Goal: Information Seeking & Learning: Learn about a topic

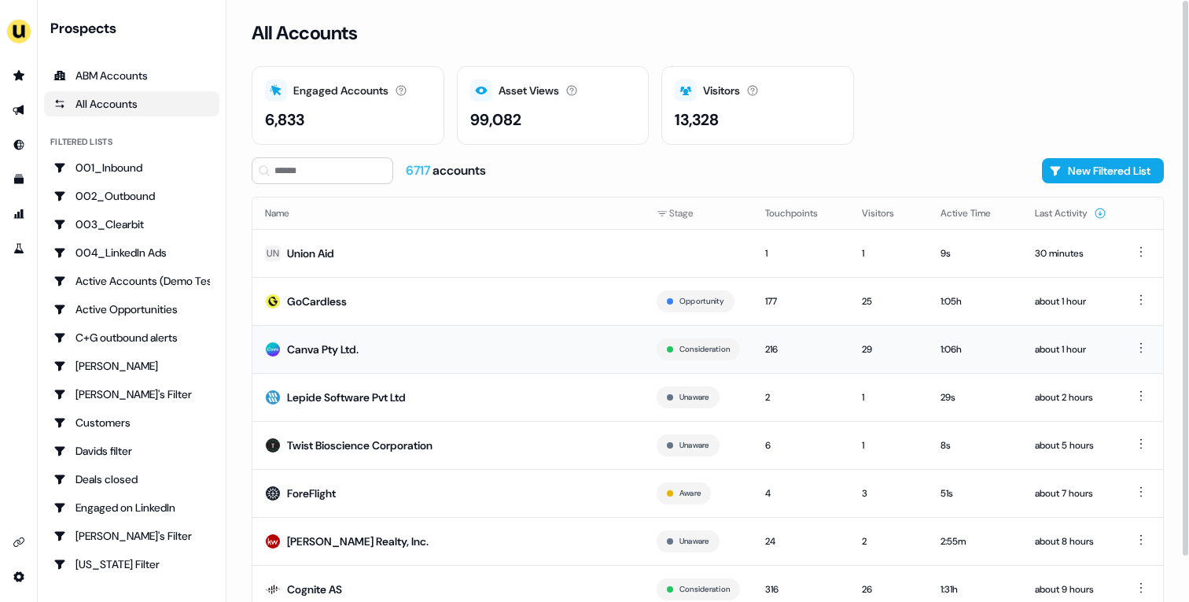
click at [509, 348] on td "Canva Pty Ltd." at bounding box center [448, 349] width 392 height 48
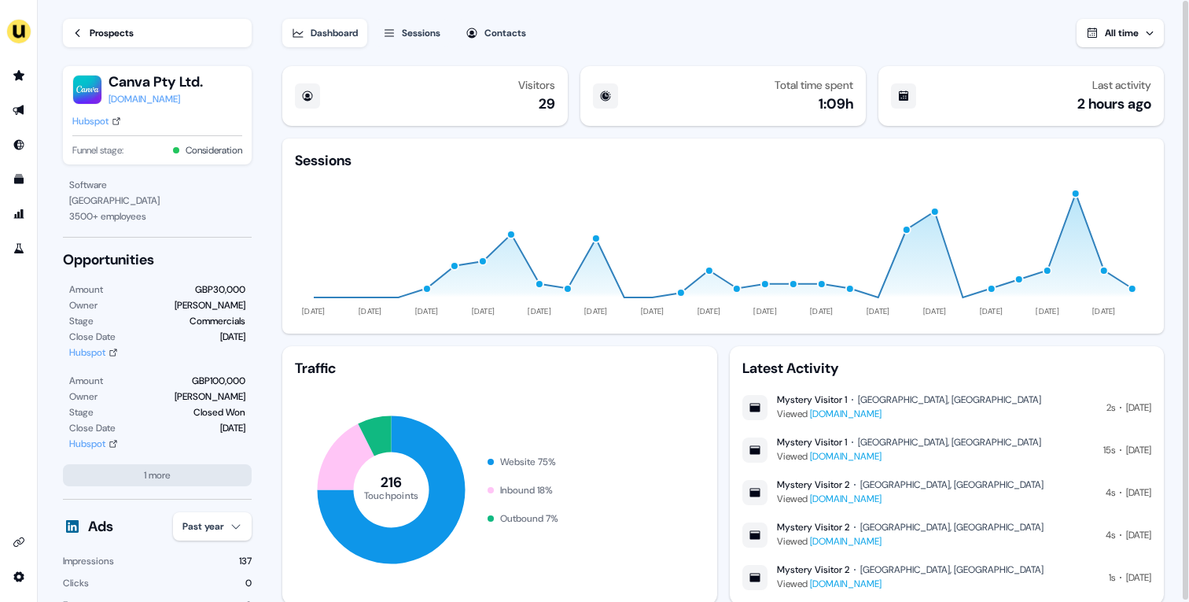
click at [124, 38] on div "Prospects" at bounding box center [112, 33] width 44 height 16
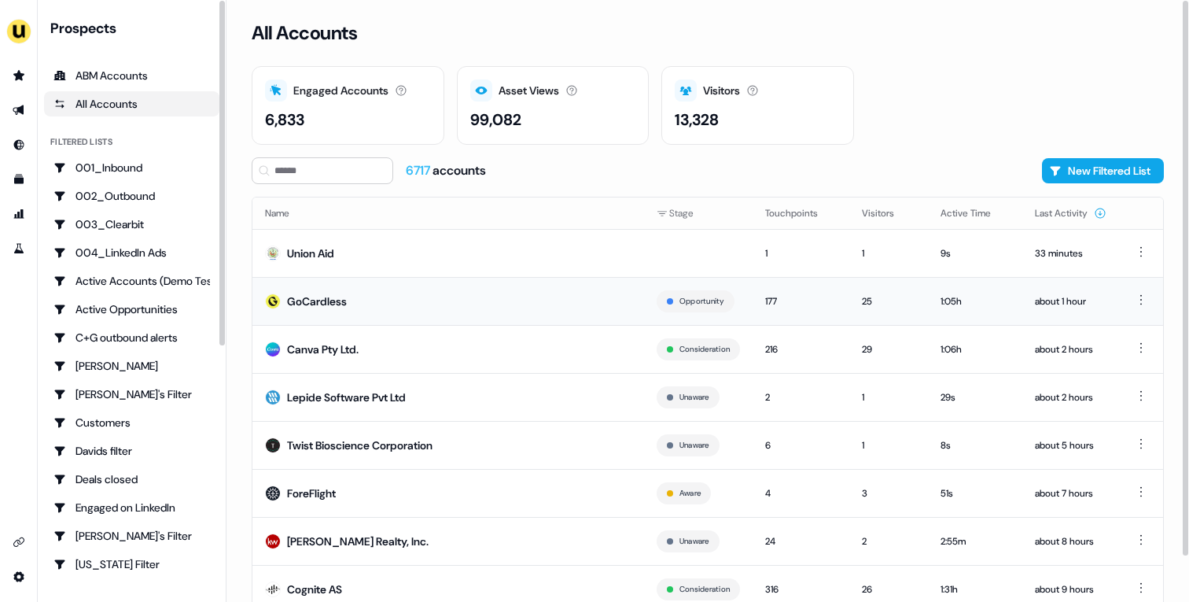
click at [317, 285] on td "GoCardless" at bounding box center [448, 301] width 392 height 48
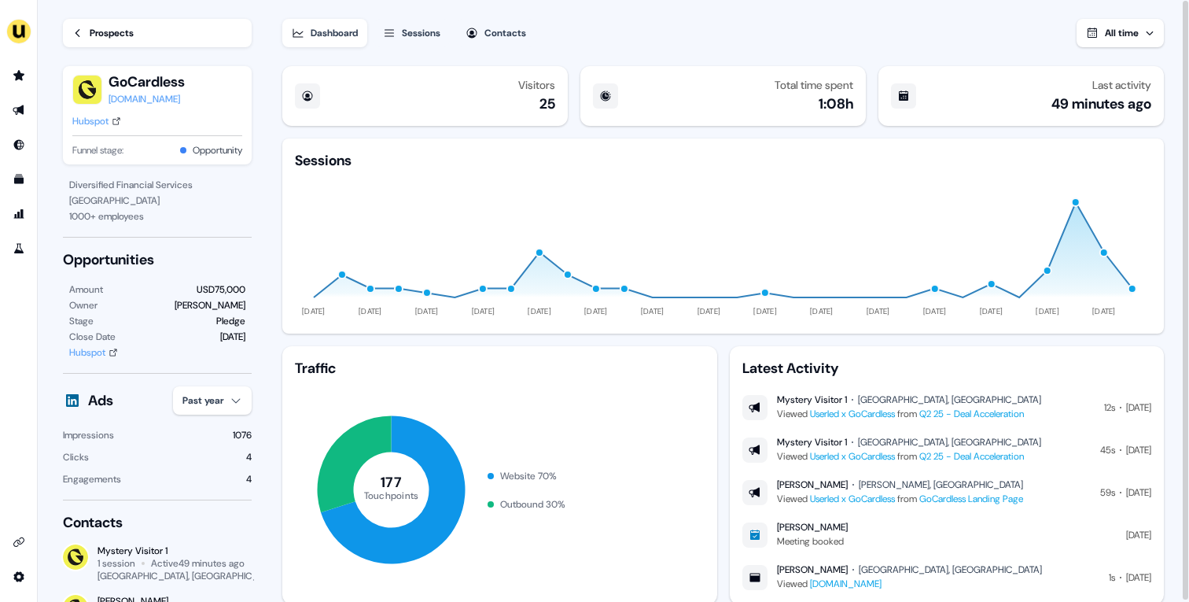
click at [112, 121] on link "Hubspot" at bounding box center [96, 121] width 49 height 16
click at [1002, 410] on link "Q2 25 - Deal Acceleration" at bounding box center [971, 413] width 105 height 13
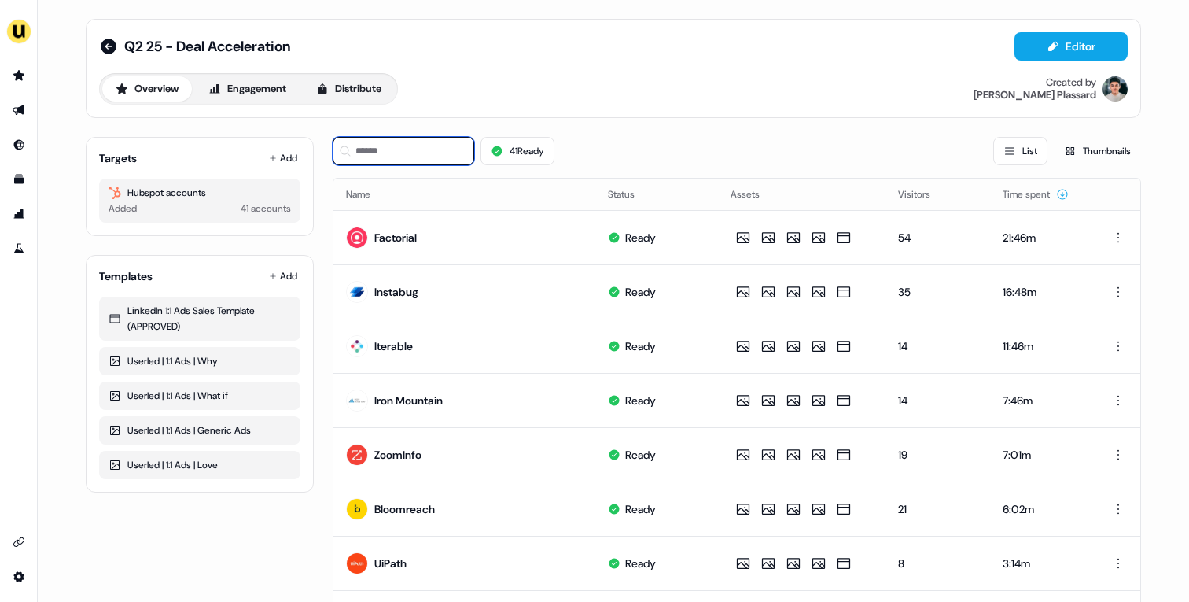
click at [410, 156] on input at bounding box center [404, 151] width 142 height 28
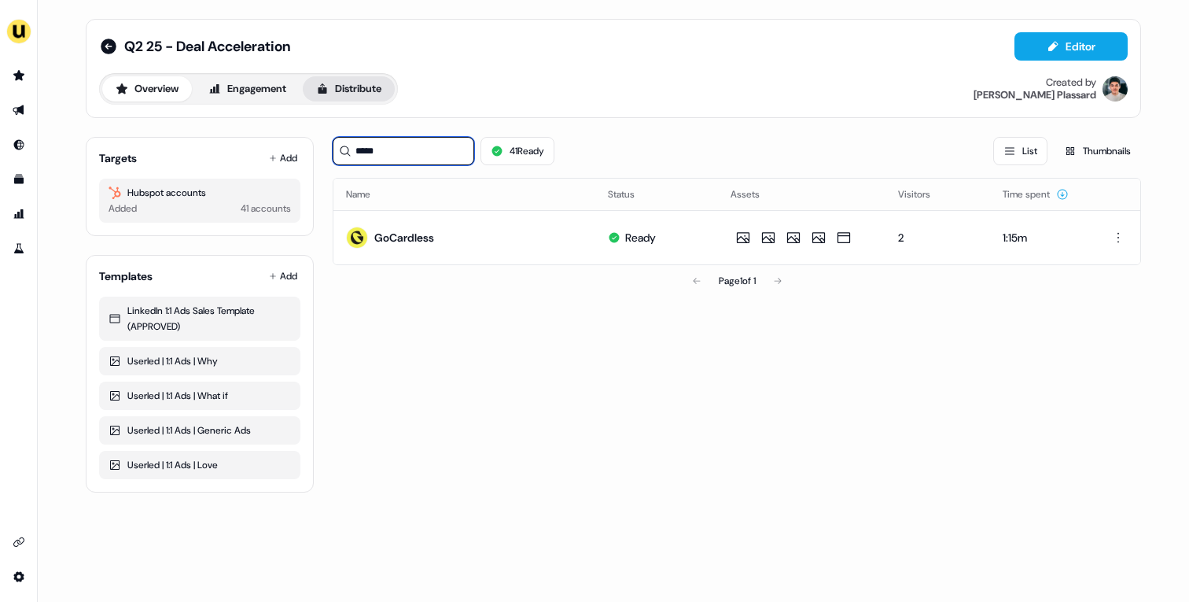
type input "*****"
click at [325, 89] on icon at bounding box center [322, 88] width 9 height 10
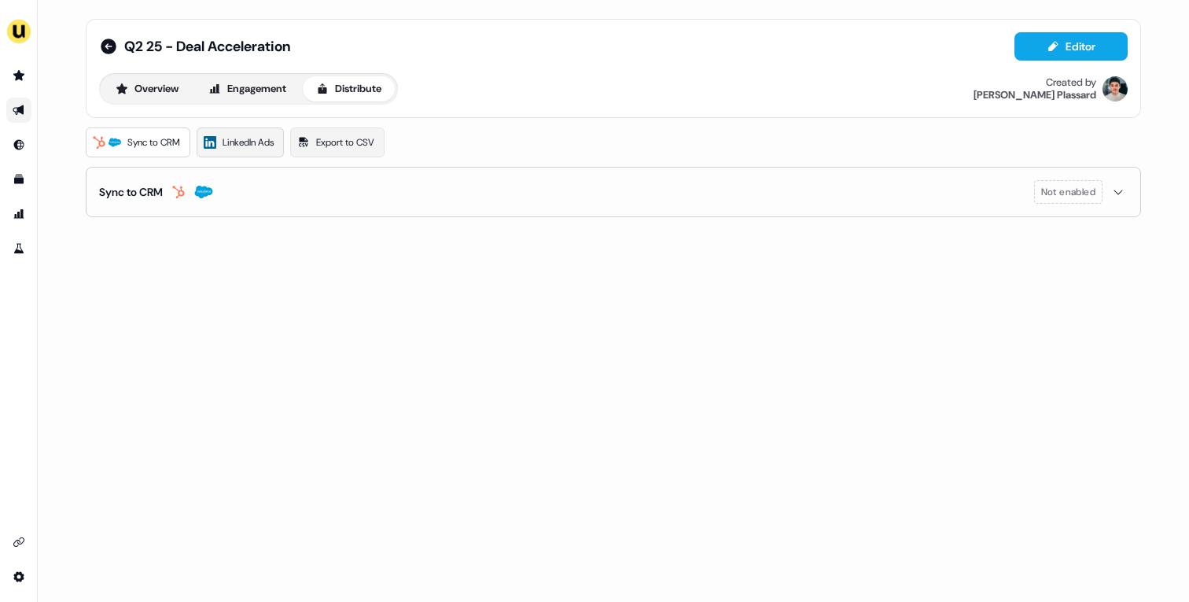
click at [257, 142] on span "LinkedIn Ads" at bounding box center [248, 142] width 51 height 16
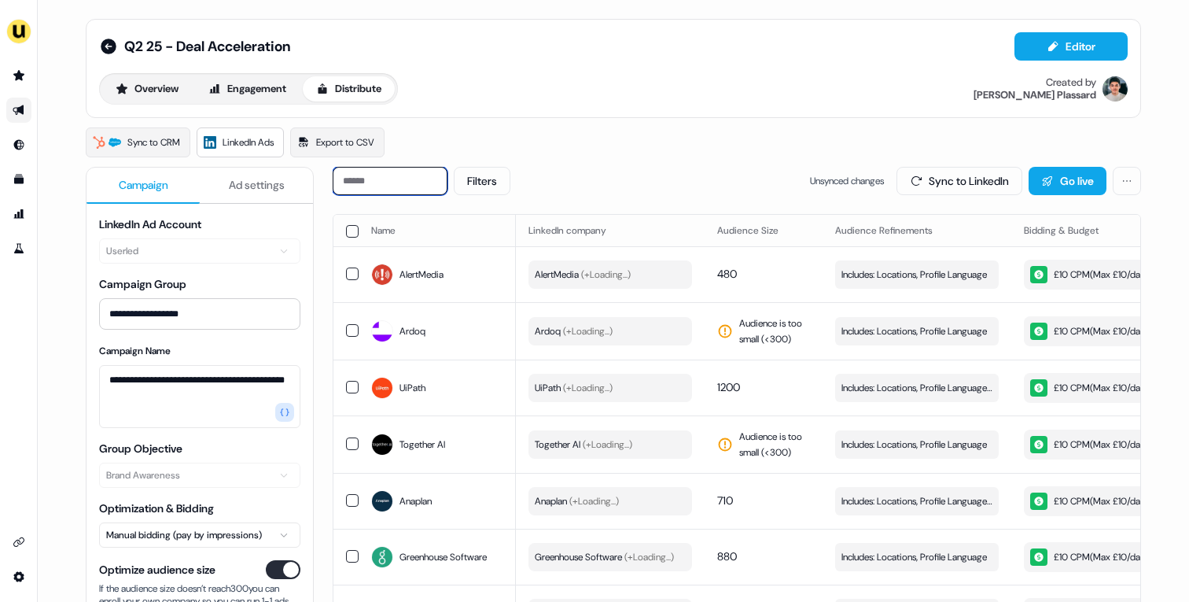
click at [406, 186] on input at bounding box center [390, 181] width 115 height 28
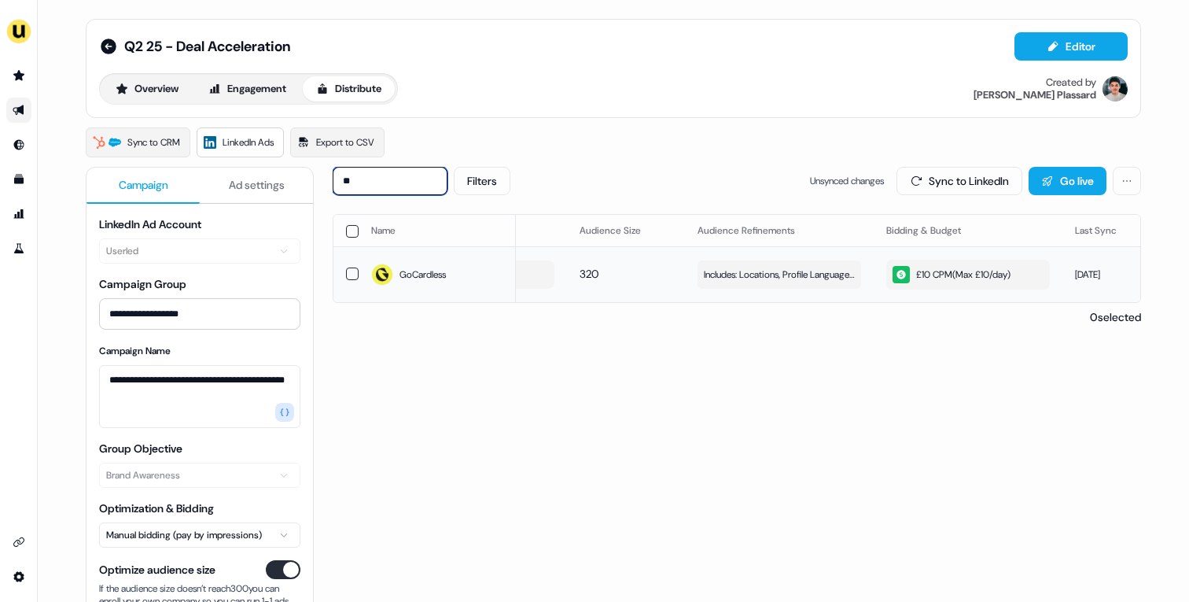
scroll to position [0, 445]
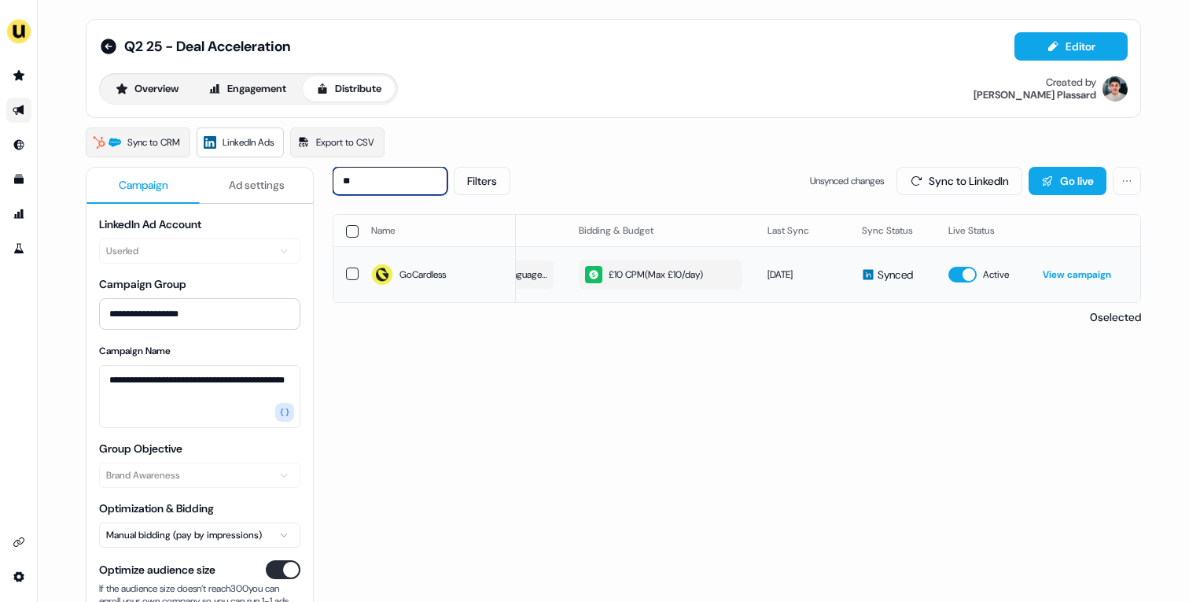
type input "**"
click at [1059, 276] on link "View campaign" at bounding box center [1077, 274] width 68 height 13
click at [18, 69] on icon "Go to prospects" at bounding box center [19, 75] width 13 height 13
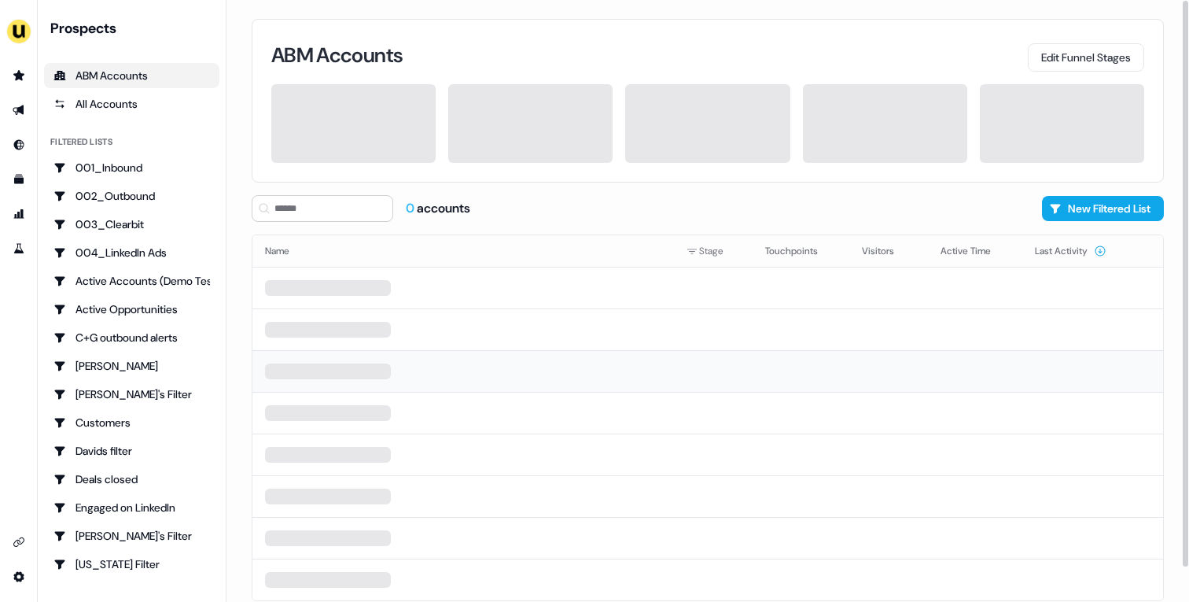
scroll to position [36, 0]
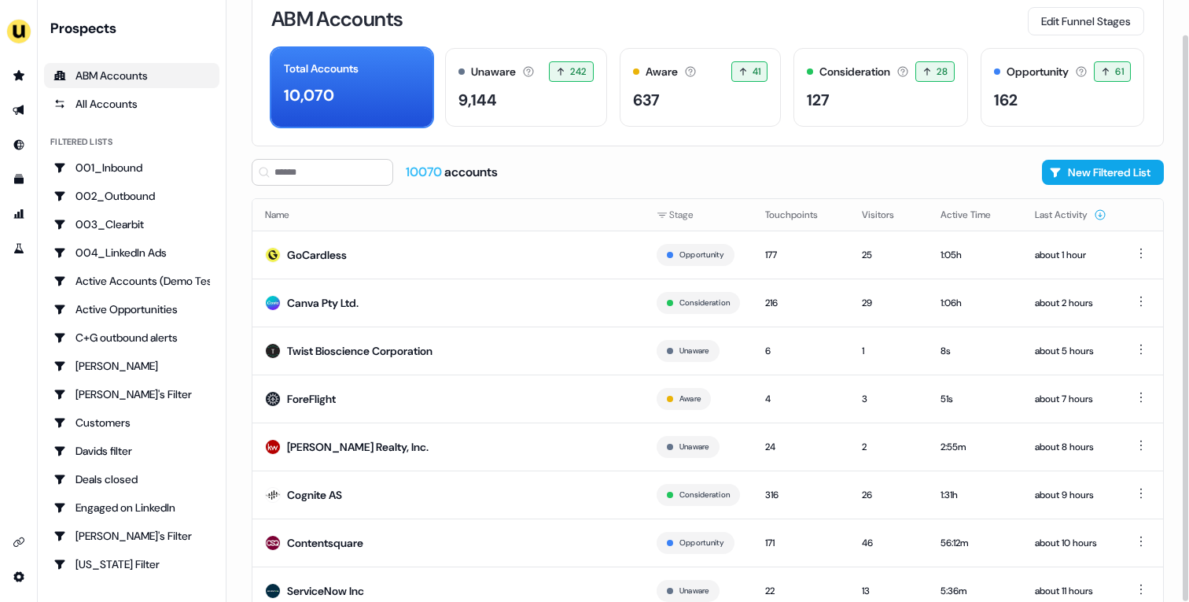
click at [650, 186] on div "10070 accounts New Filtered List Name Stage Touchpoints Visitors Active Time La…" at bounding box center [708, 406] width 912 height 494
click at [445, 396] on td "ForeFlight" at bounding box center [448, 398] width 392 height 48
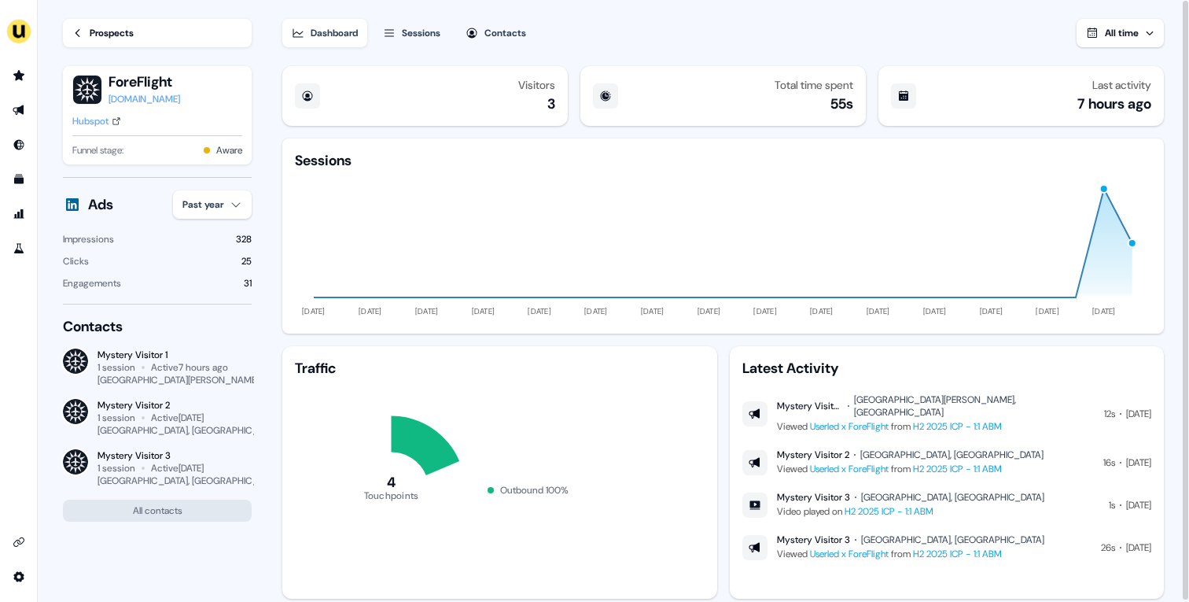
click at [222, 211] on html "For the best experience switch devices to a bigger screen. Go to [DOMAIN_NAME] …" at bounding box center [594, 301] width 1189 height 602
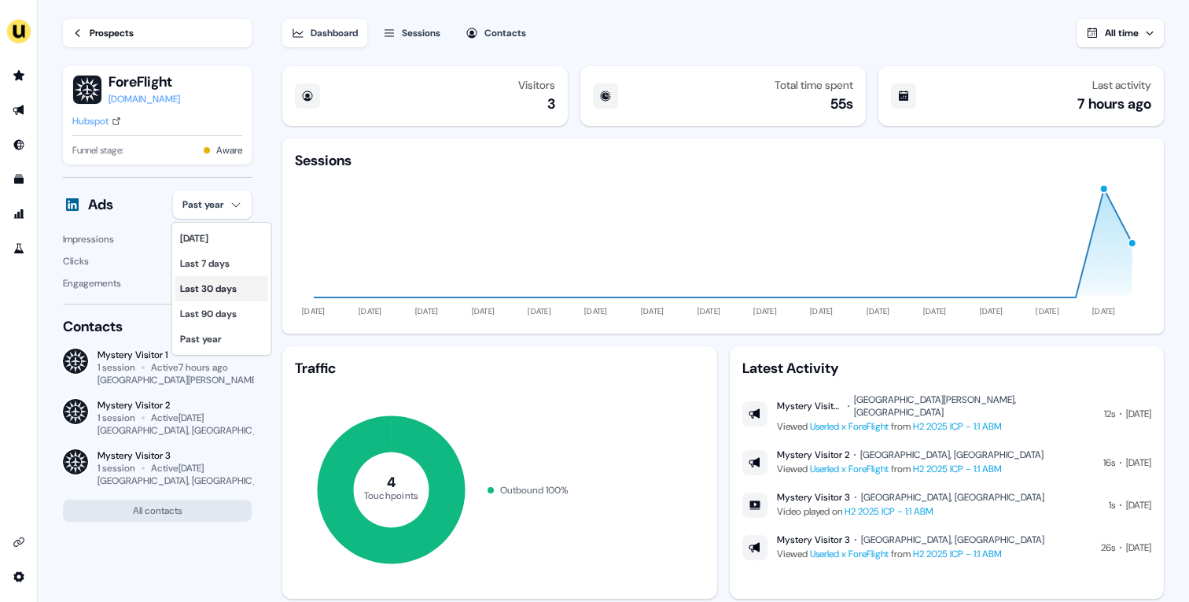
click at [239, 291] on div "Last 30 days" at bounding box center [221, 288] width 93 height 25
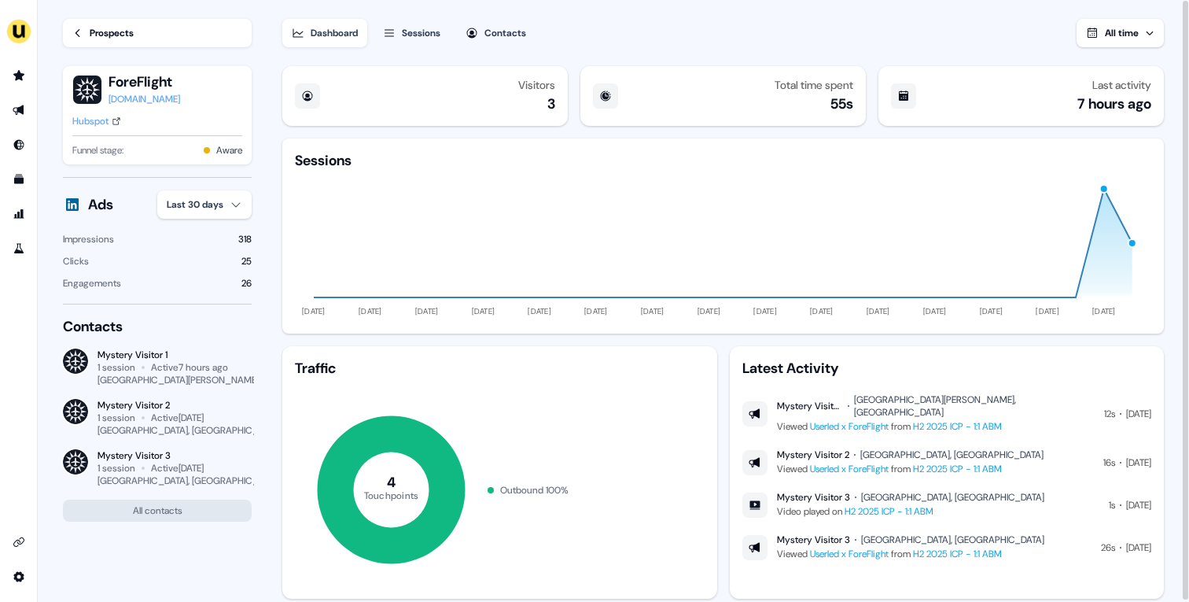
click at [90, 118] on div "Hubspot" at bounding box center [90, 121] width 36 height 16
click at [134, 25] on div "Prospects" at bounding box center [112, 33] width 44 height 16
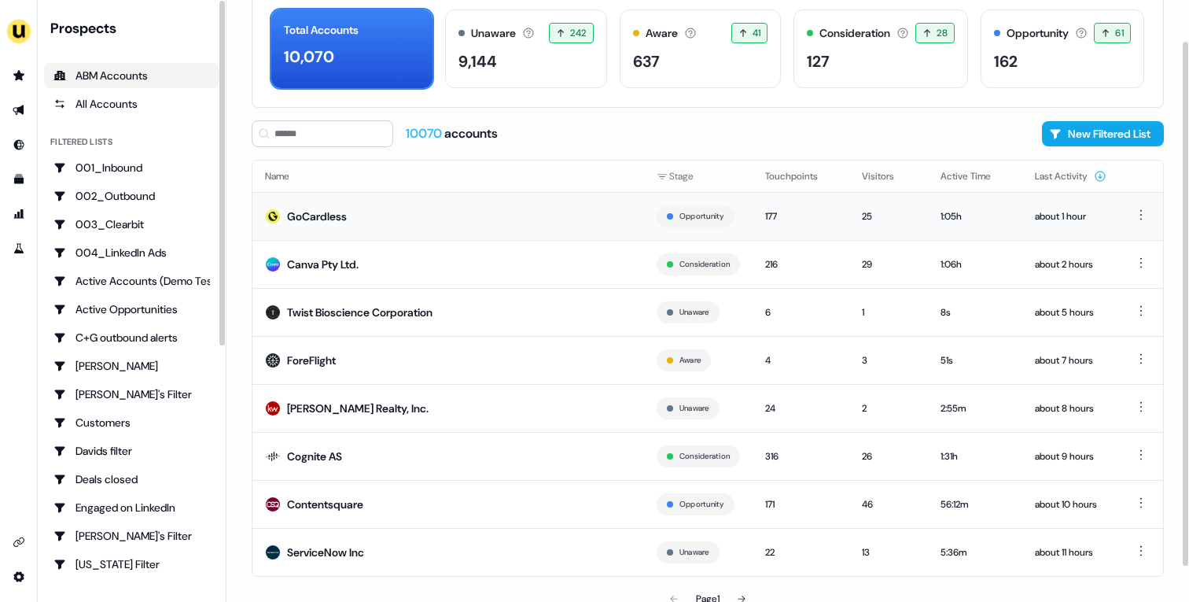
scroll to position [86, 0]
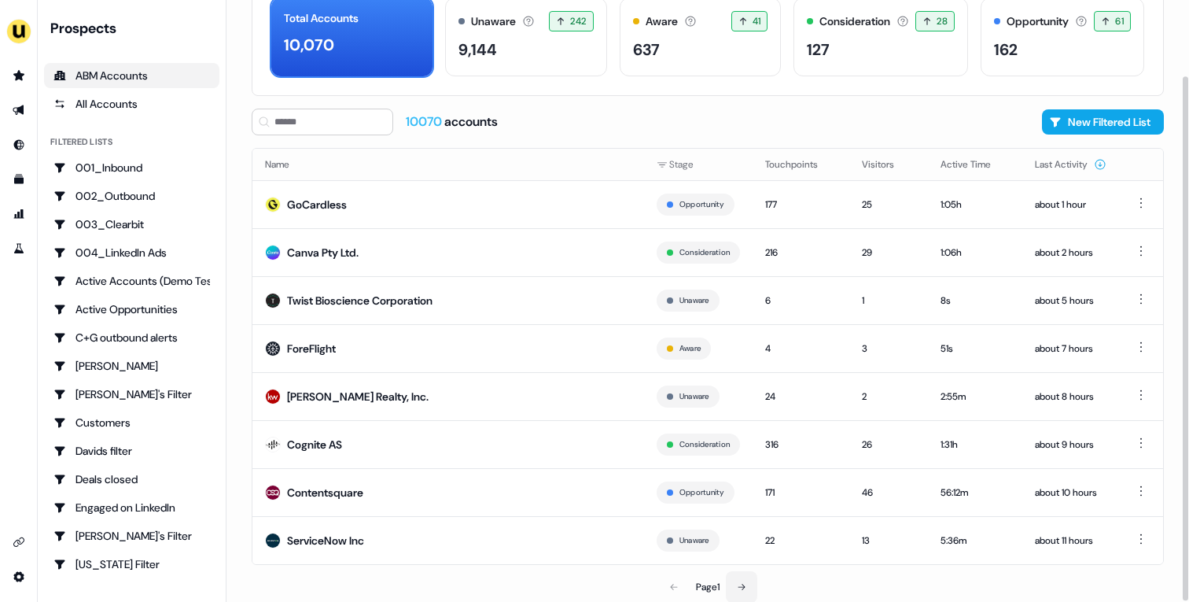
click at [730, 579] on button at bounding box center [741, 586] width 31 height 31
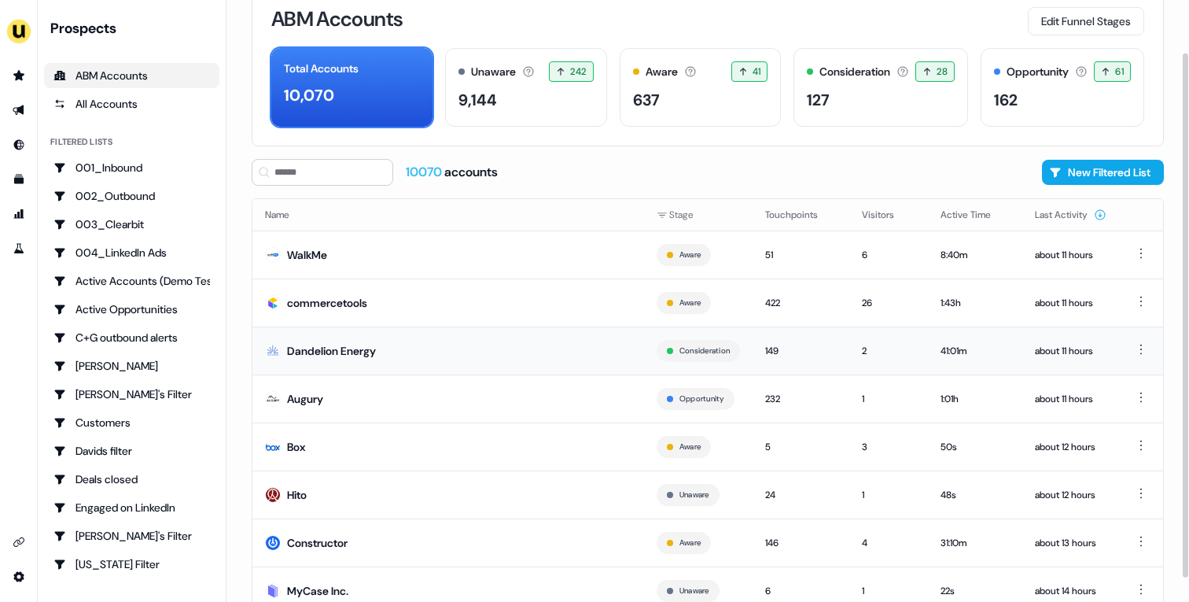
scroll to position [86, 0]
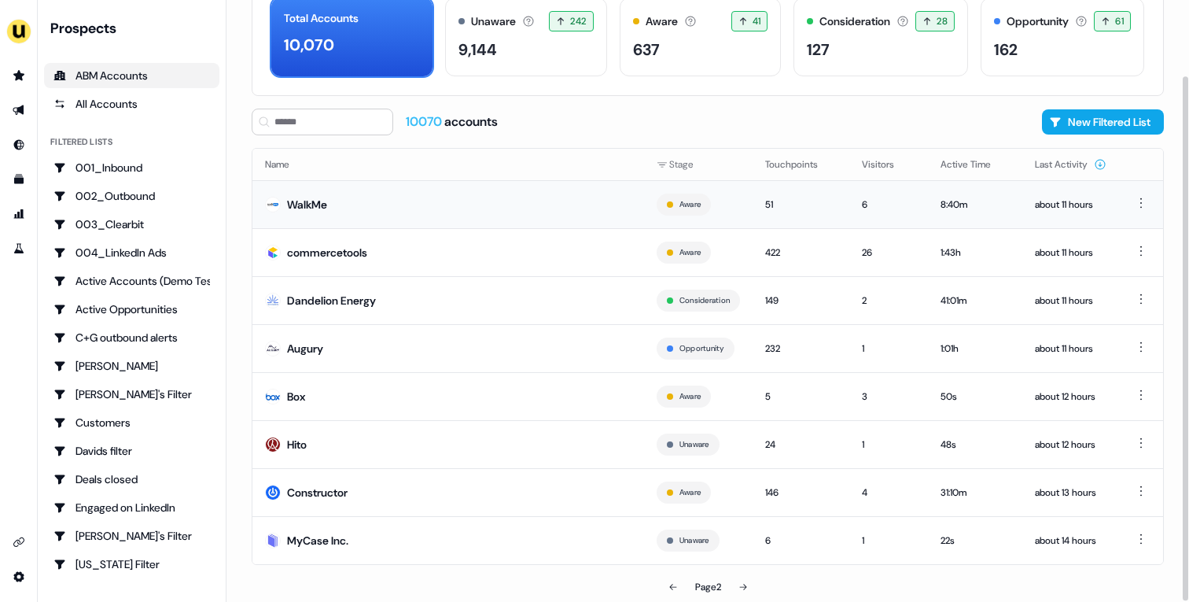
click at [511, 201] on td "WalkMe" at bounding box center [448, 204] width 392 height 48
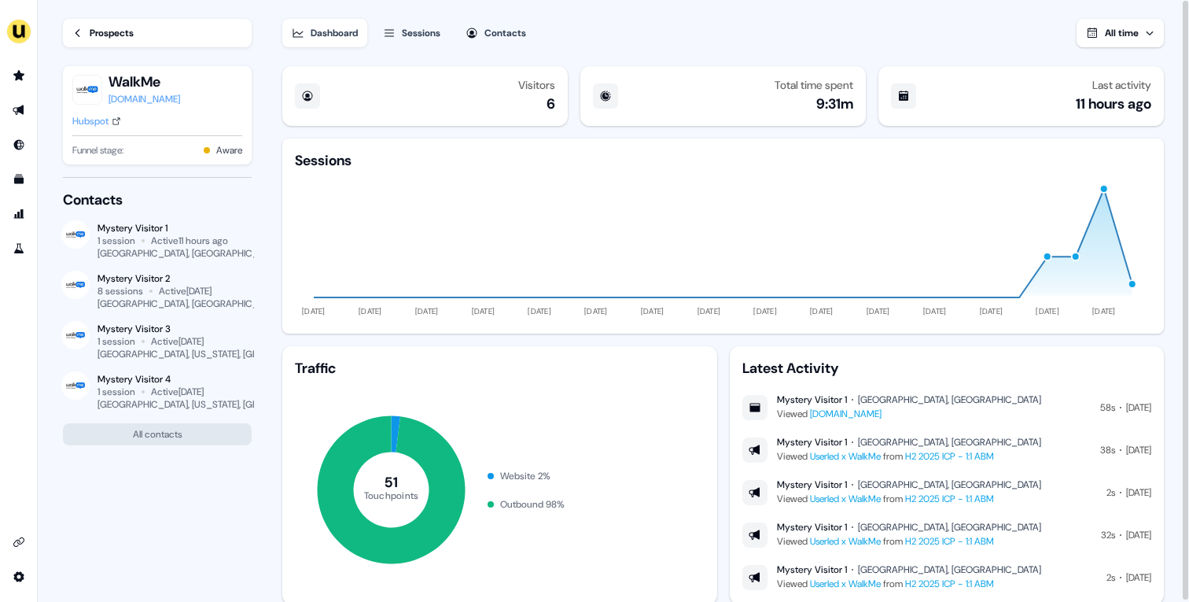
click at [97, 120] on div "Hubspot" at bounding box center [90, 121] width 36 height 16
click at [161, 17] on div "Prospects WalkMe [DOMAIN_NAME] Hubspot Funnel stage: Aware" at bounding box center [157, 88] width 189 height 177
click at [138, 31] on link "Prospects" at bounding box center [157, 33] width 189 height 28
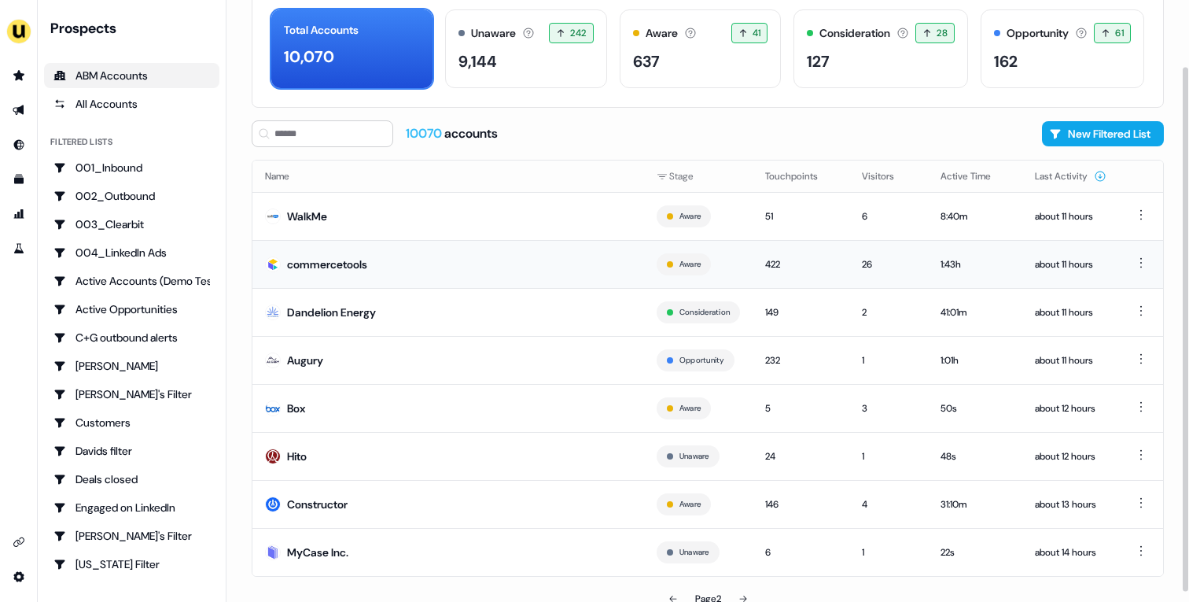
scroll to position [78, 0]
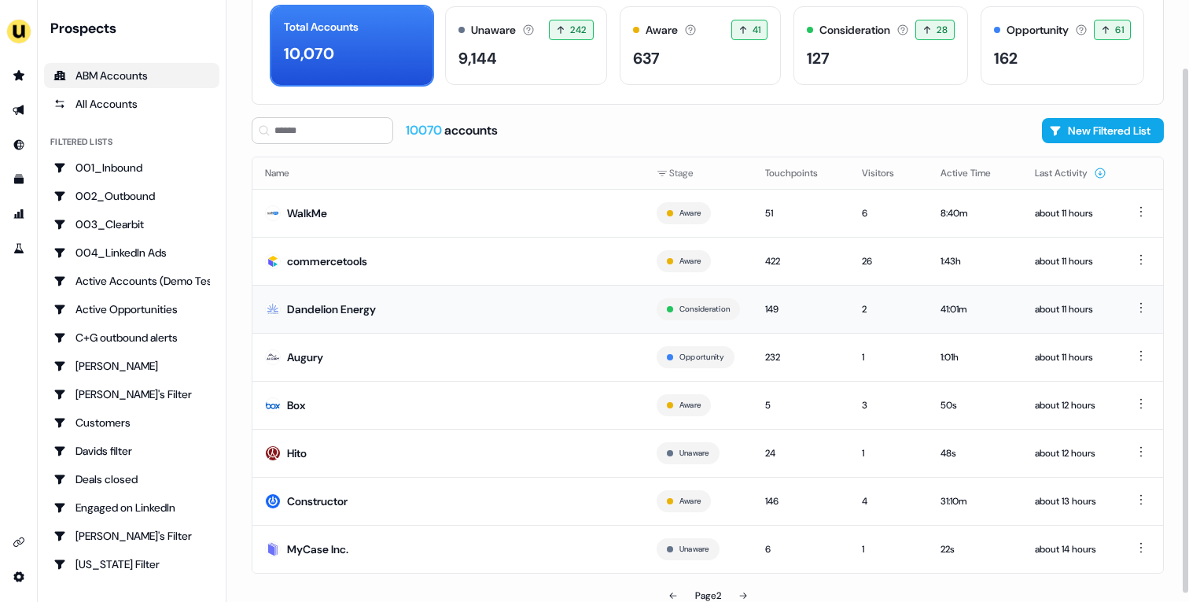
click at [435, 315] on td "Dandelion Energy" at bounding box center [448, 309] width 392 height 48
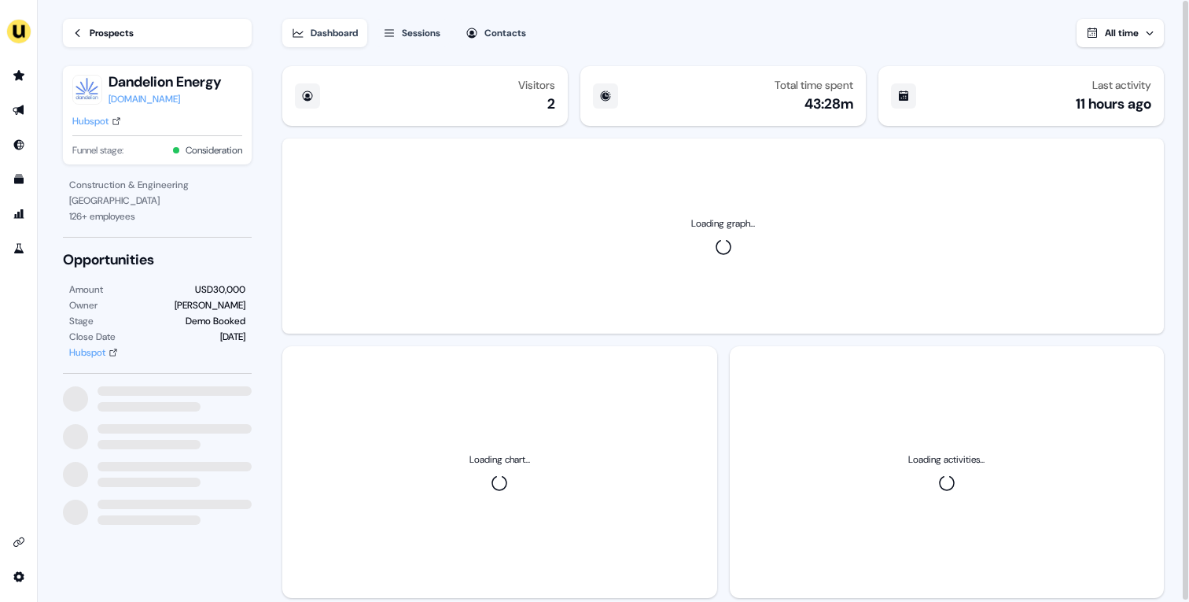
click at [92, 120] on div "Hubspot" at bounding box center [90, 121] width 36 height 16
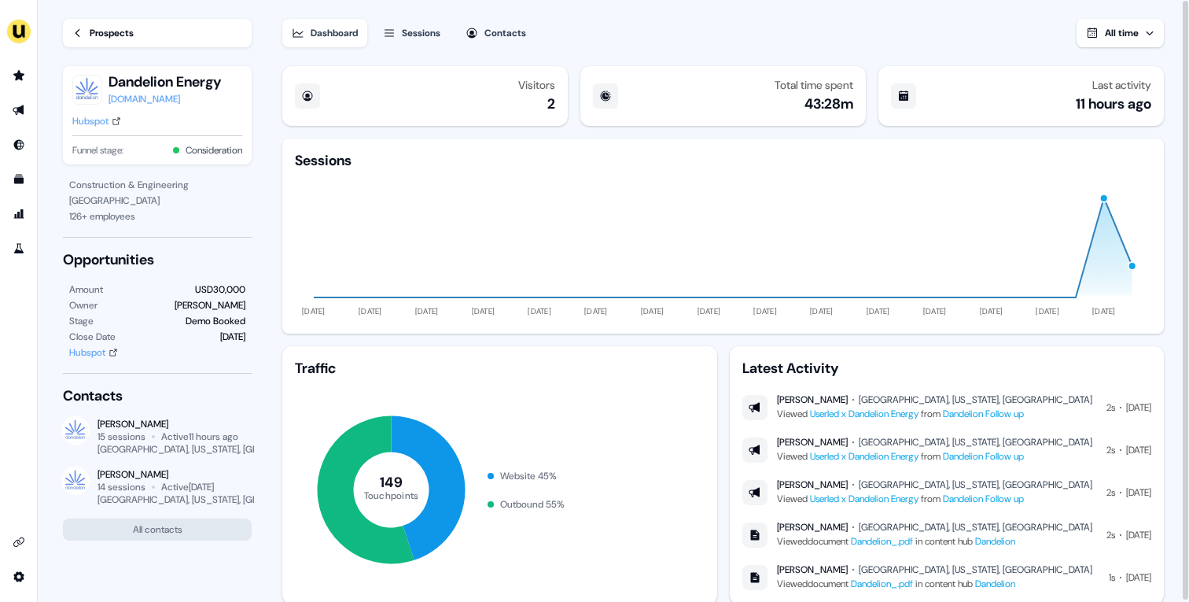
click at [107, 31] on div "Prospects" at bounding box center [112, 33] width 44 height 16
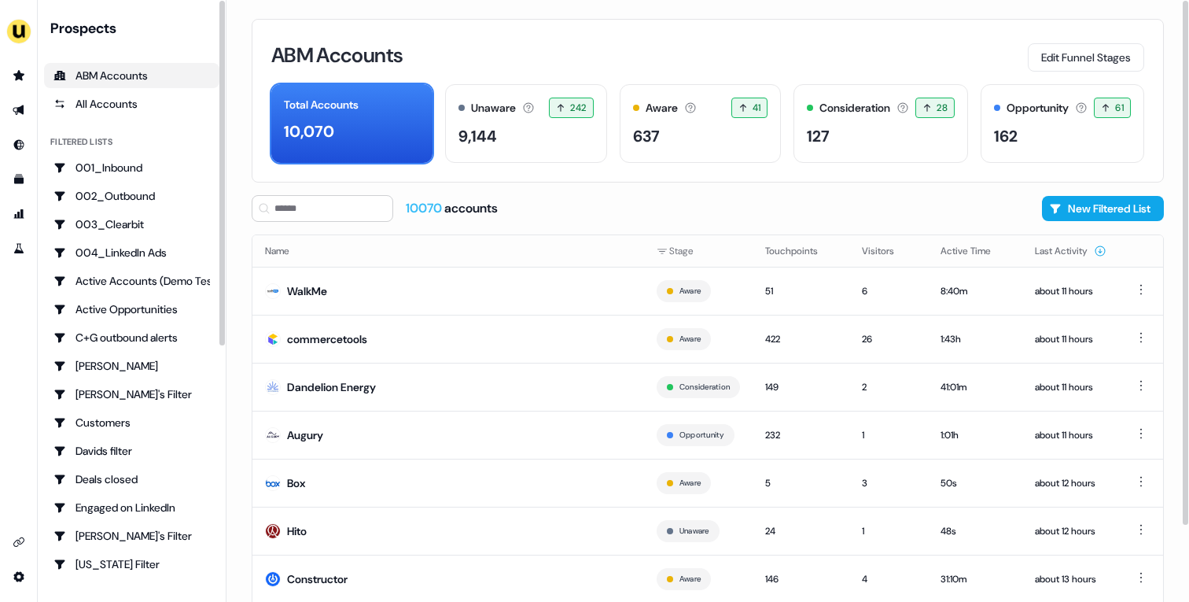
scroll to position [86, 0]
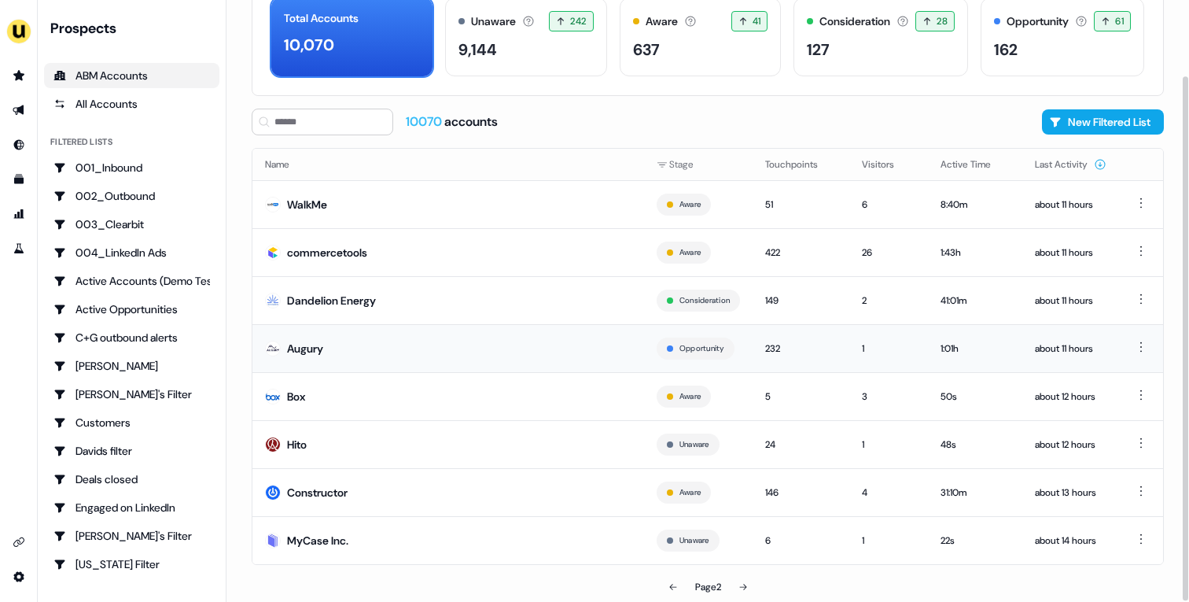
click at [363, 362] on td "Augury" at bounding box center [448, 348] width 392 height 48
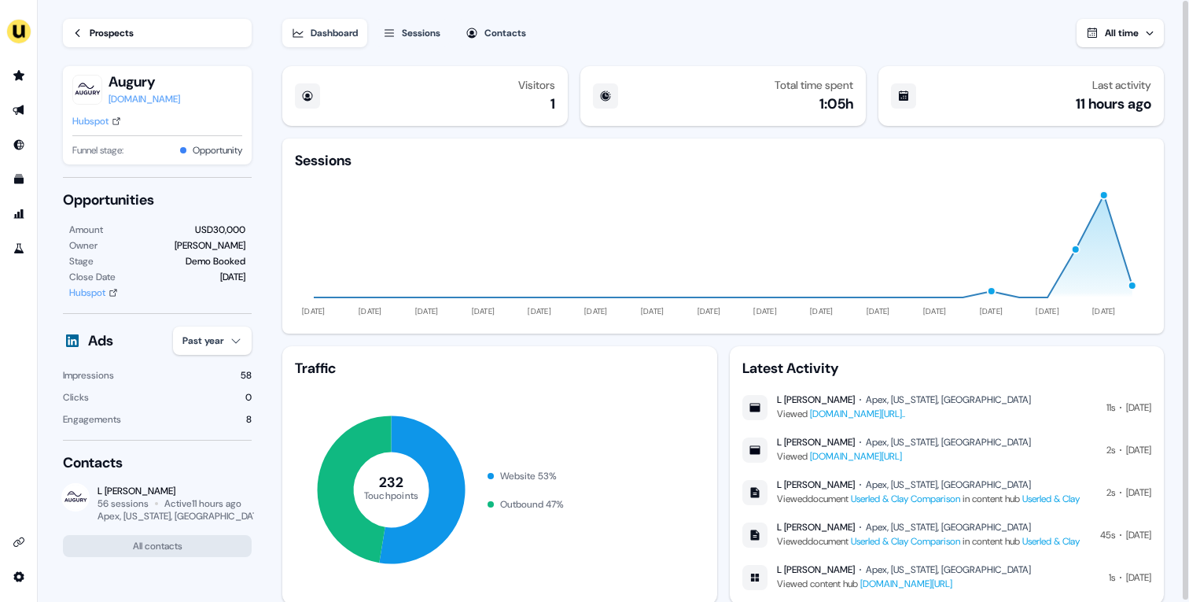
click at [96, 121] on div "Hubspot" at bounding box center [90, 121] width 36 height 16
click at [112, 28] on div "Prospects" at bounding box center [112, 33] width 44 height 16
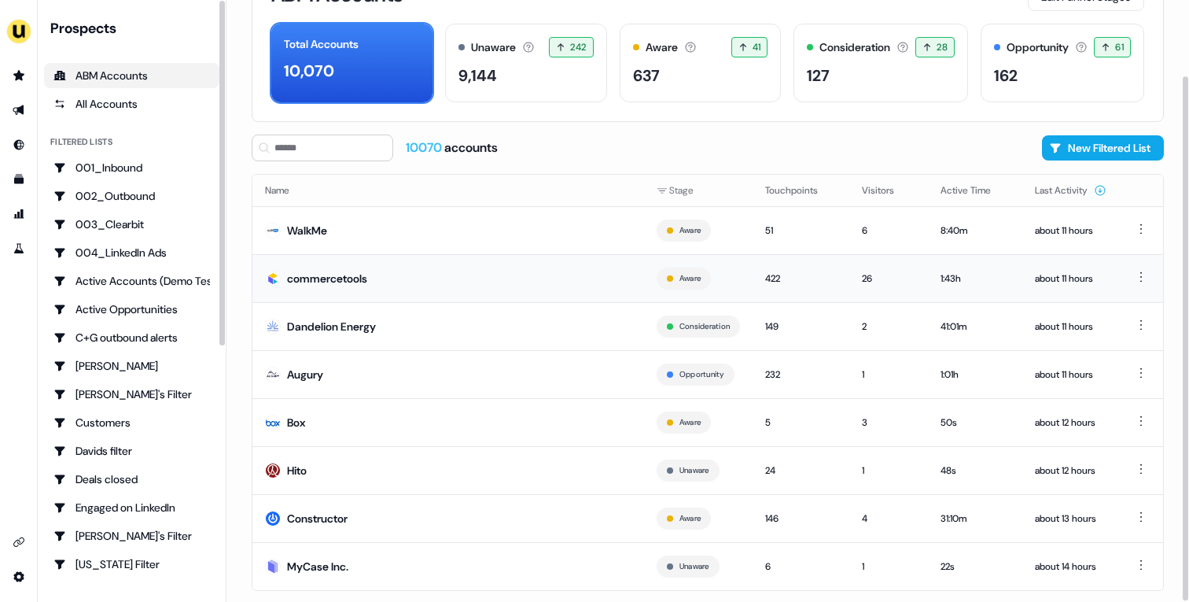
scroll to position [86, 0]
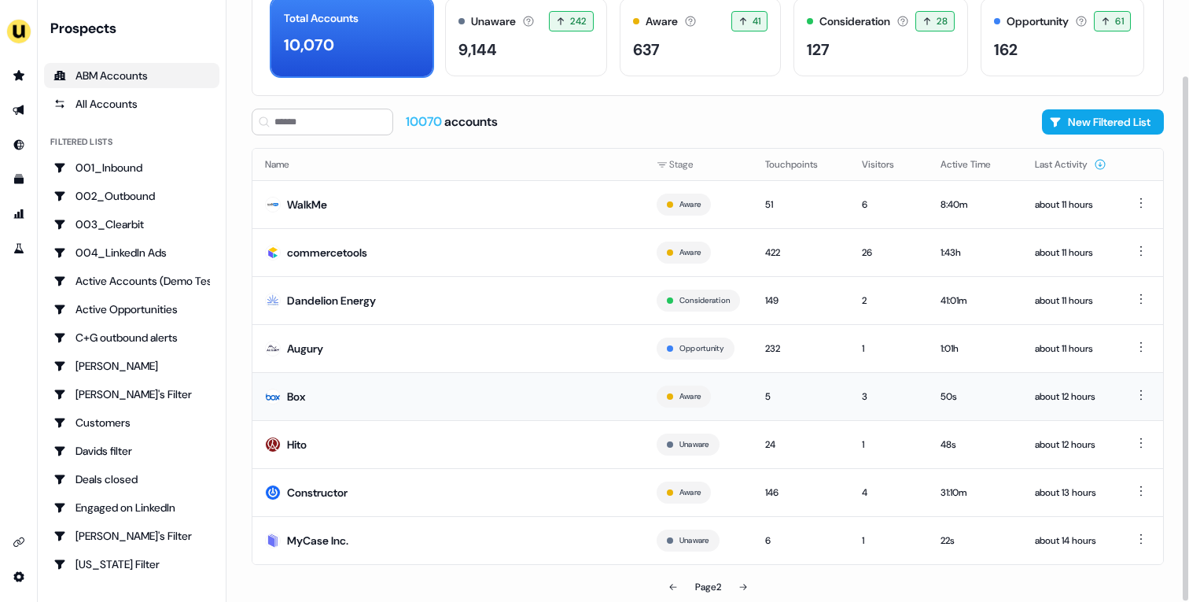
click at [490, 390] on td "Box" at bounding box center [448, 396] width 392 height 48
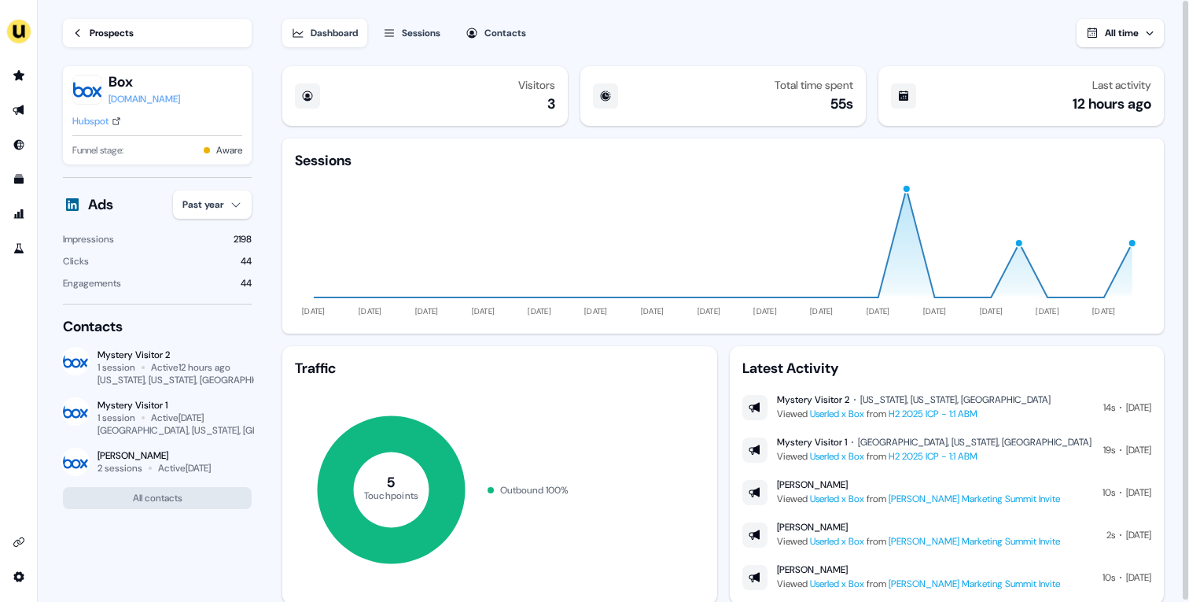
click at [158, 35] on link "Prospects" at bounding box center [157, 33] width 189 height 28
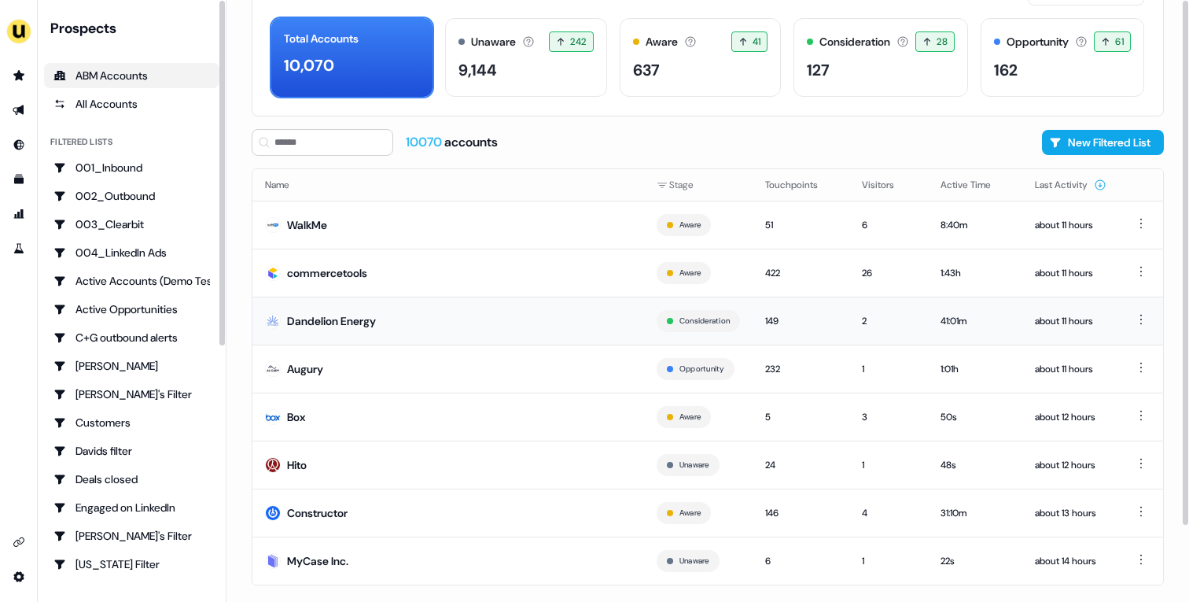
scroll to position [86, 0]
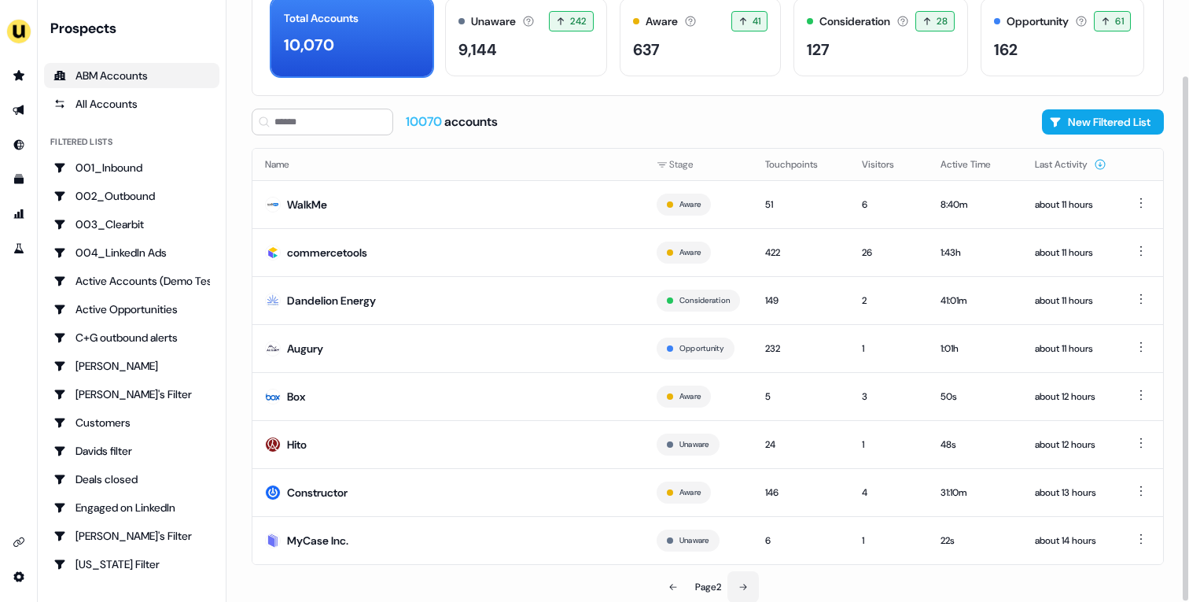
click at [746, 579] on button at bounding box center [742, 586] width 31 height 31
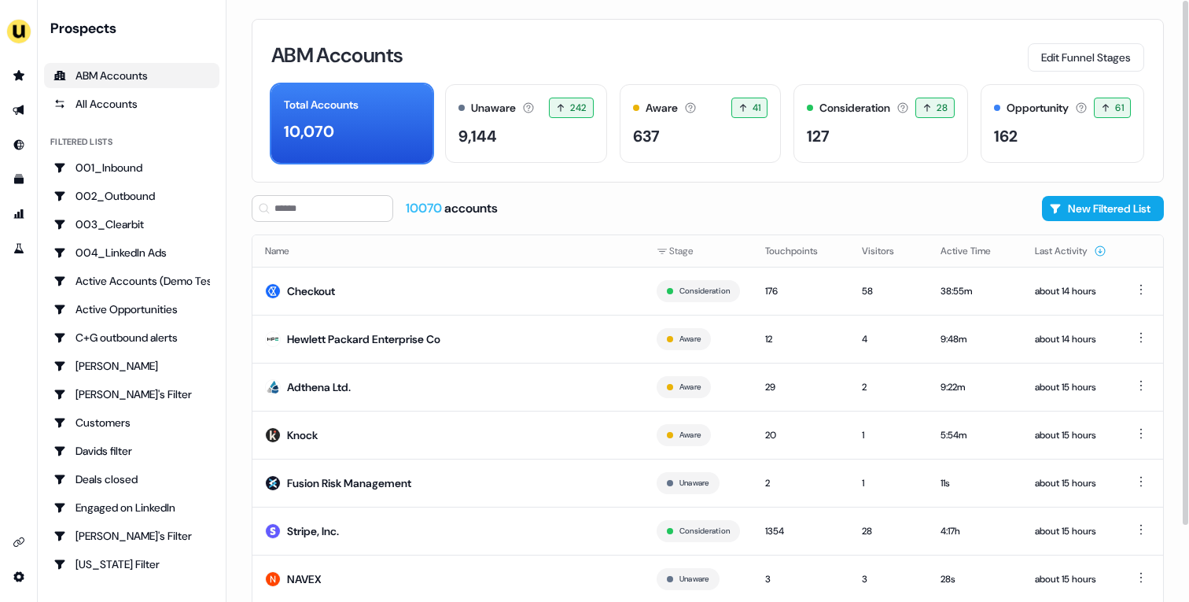
scroll to position [86, 0]
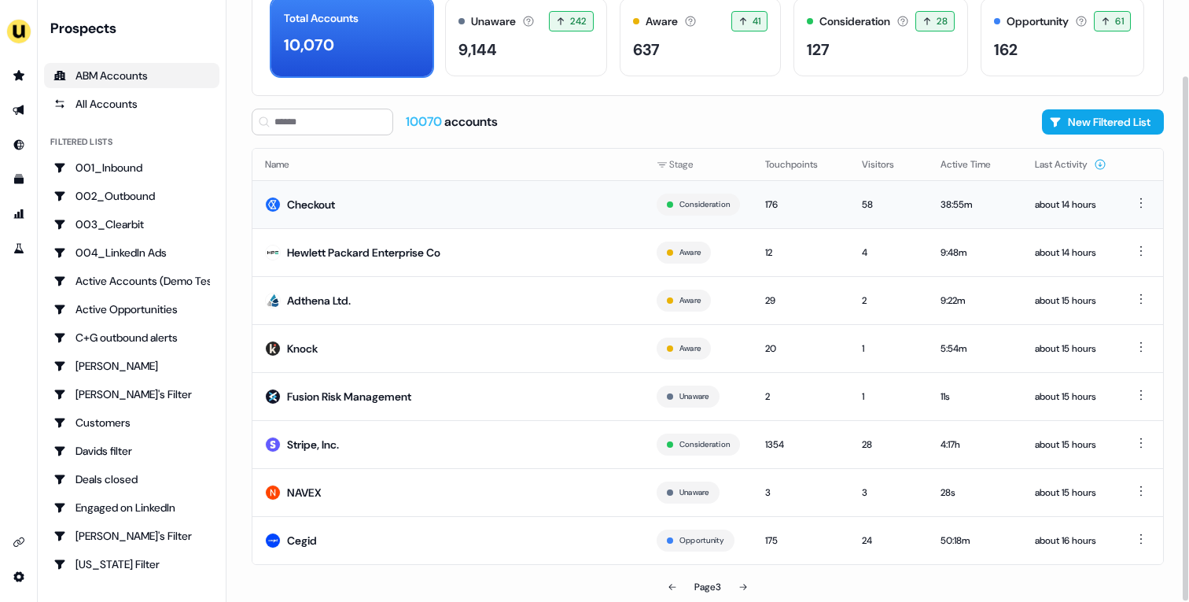
click at [434, 215] on td "Checkout" at bounding box center [448, 204] width 392 height 48
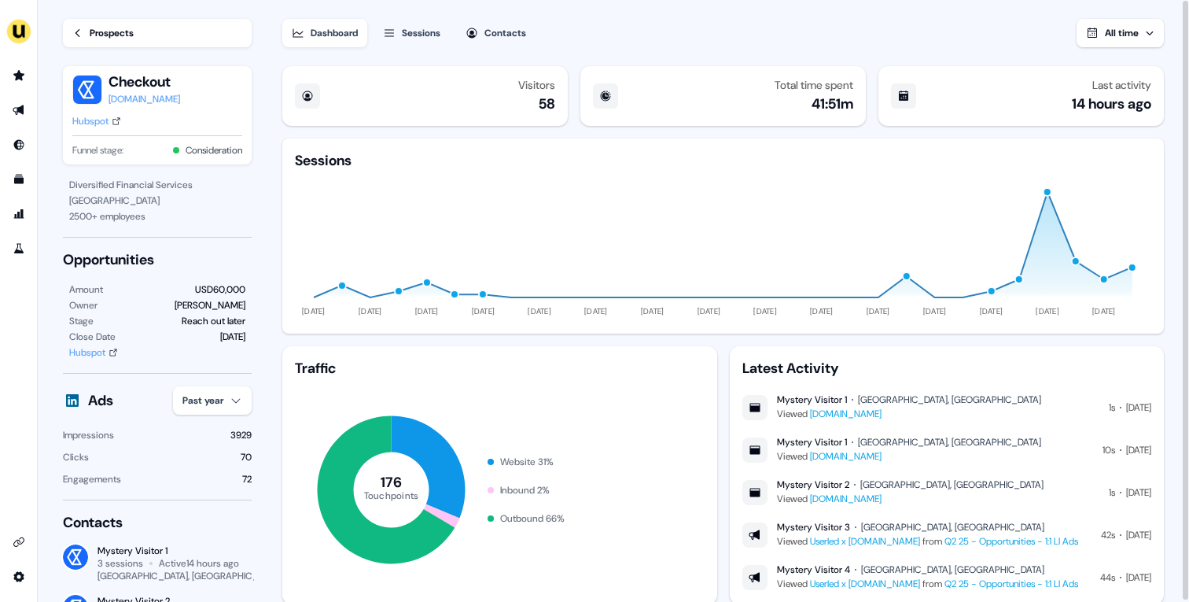
click at [105, 123] on div "Hubspot" at bounding box center [90, 121] width 36 height 16
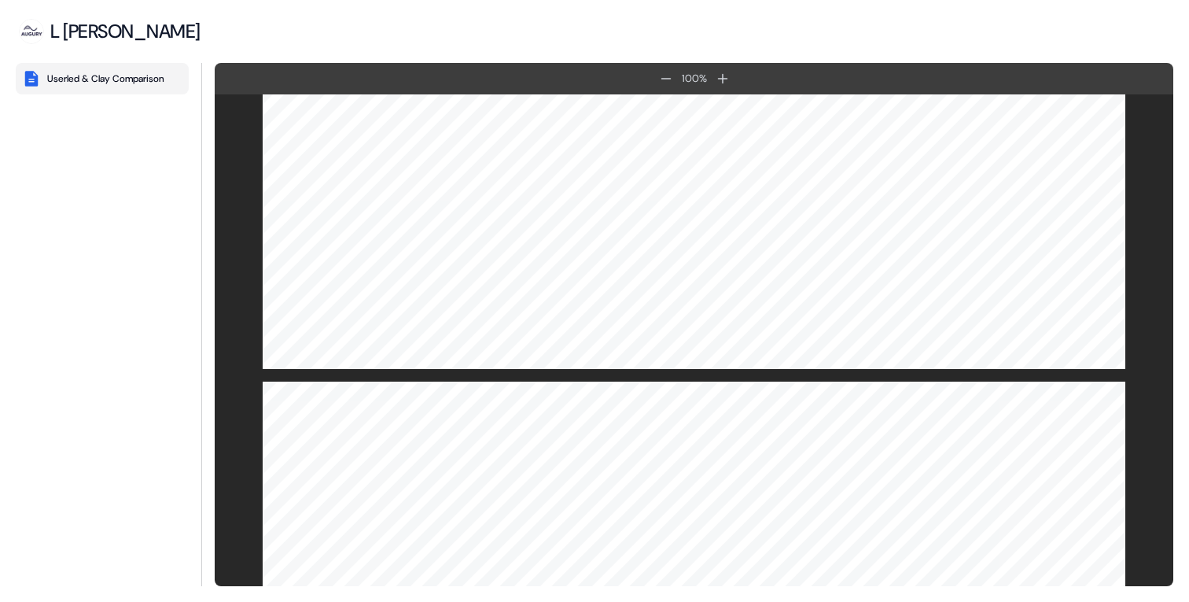
scroll to position [1517, 0]
